Goal: Information Seeking & Learning: Learn about a topic

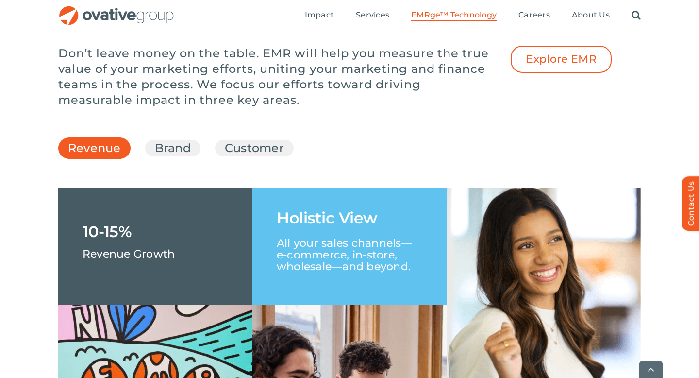
scroll to position [1373, 0]
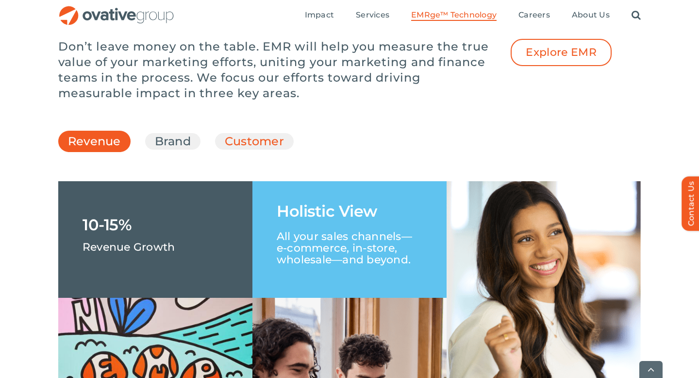
click at [231, 150] on link "Customer" at bounding box center [254, 141] width 59 height 17
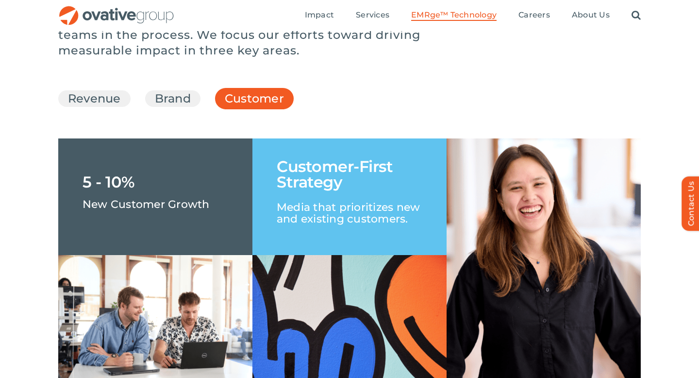
scroll to position [1400, 0]
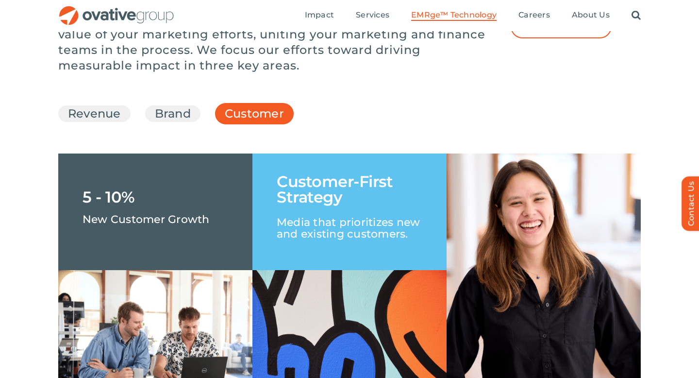
click at [193, 122] on li "Brand" at bounding box center [172, 113] width 55 height 17
click at [179, 122] on link "Brand" at bounding box center [173, 113] width 36 height 17
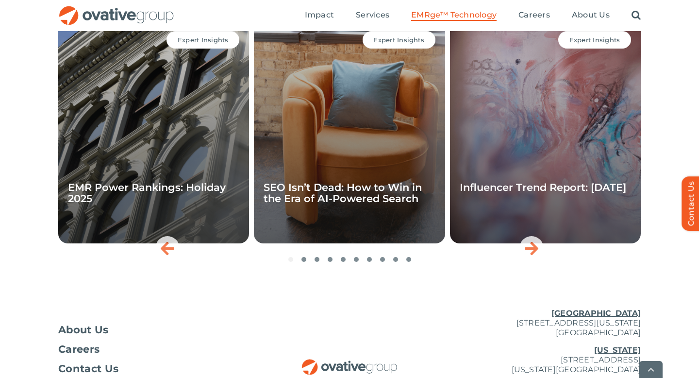
scroll to position [3210, 0]
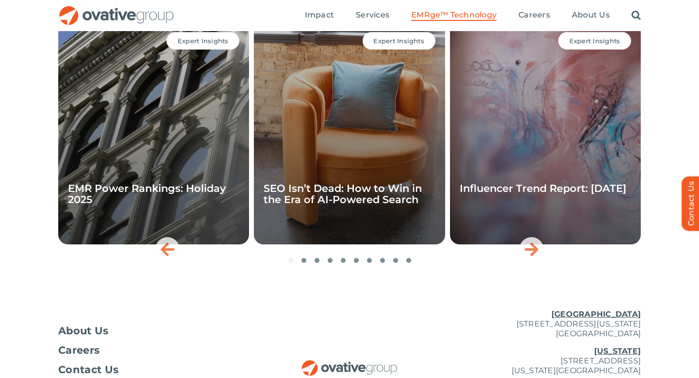
click at [394, 186] on div "Expert Insights SEO Isn’t Dead: How to Win in the Era of AI-Powered Search" at bounding box center [349, 133] width 191 height 222
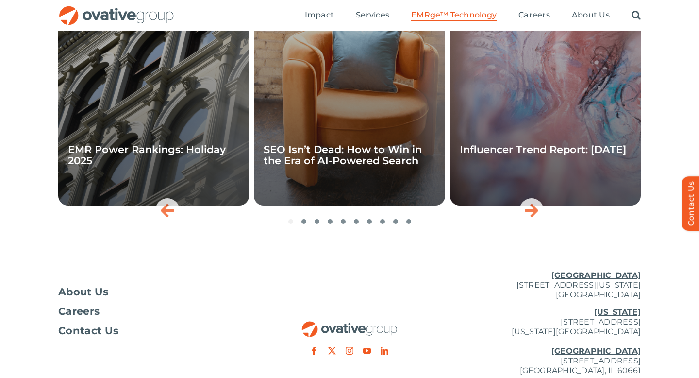
scroll to position [3231, 0]
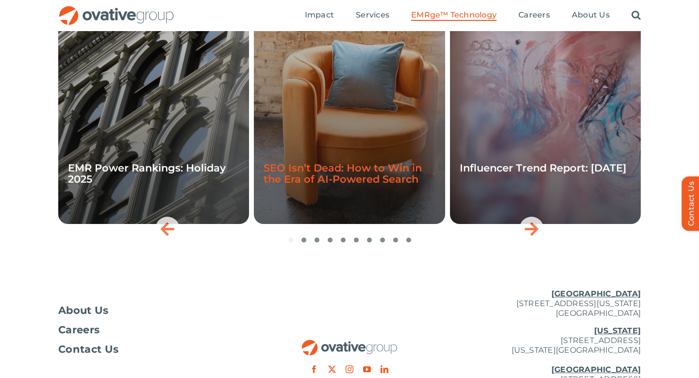
click at [338, 185] on link "SEO Isn’t Dead: How to Win in the Era of AI-Powered Search" at bounding box center [343, 173] width 158 height 23
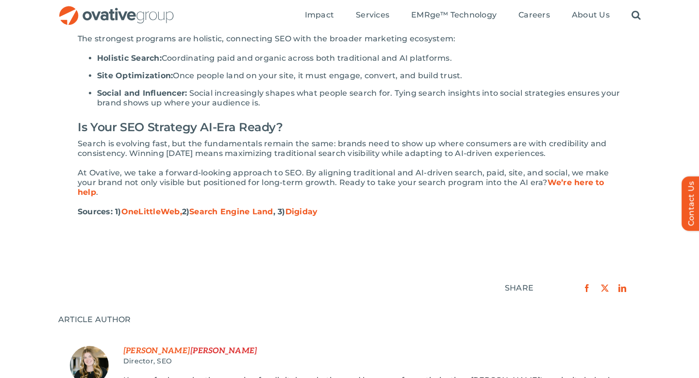
scroll to position [1176, 0]
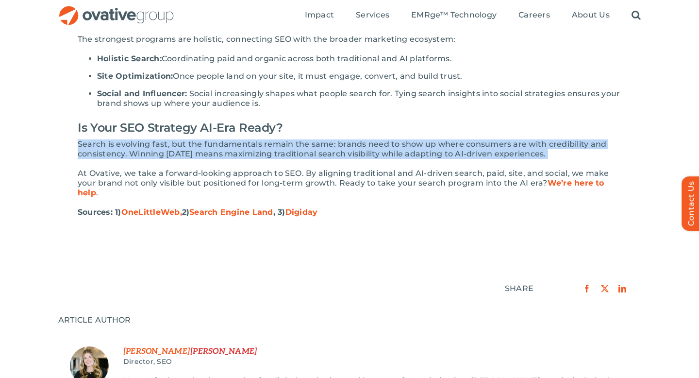
drag, startPoint x: 77, startPoint y: 139, endPoint x: 557, endPoint y: 159, distance: 480.1
copy div "Search is evolving fast, but the fundamentals remain the same: brands need to s…"
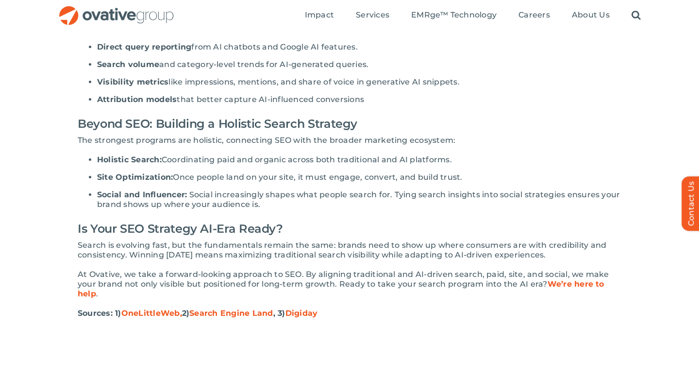
click at [396, 179] on span "Once people land on your site, it must engage, convert, and build trust." at bounding box center [317, 176] width 289 height 9
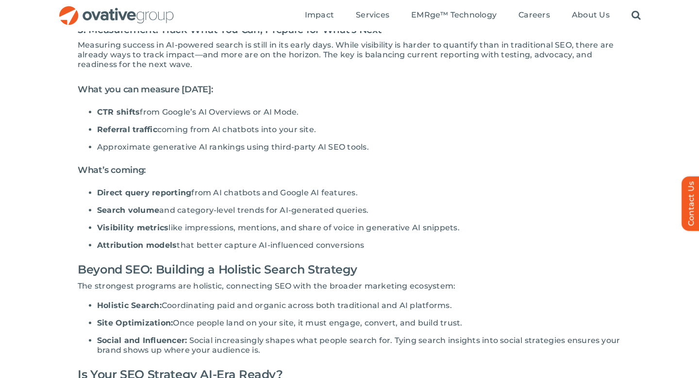
scroll to position [928, 0]
